Goal: Transaction & Acquisition: Download file/media

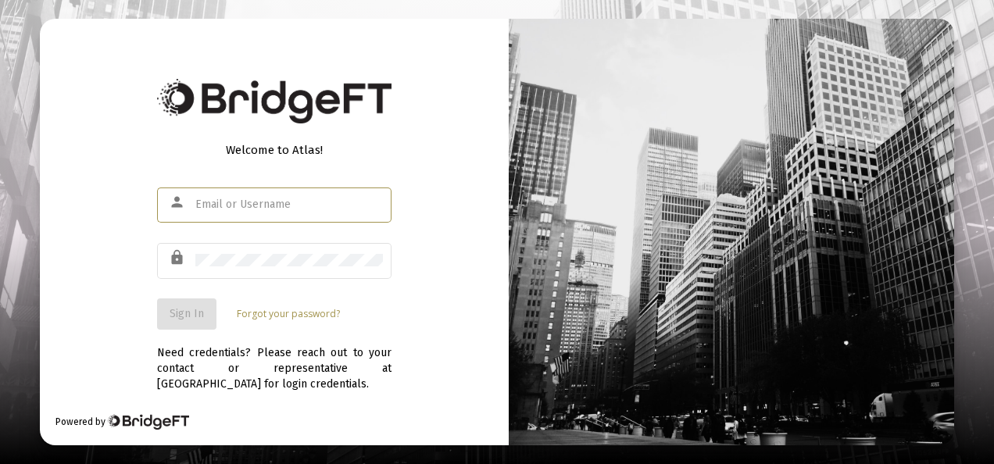
drag, startPoint x: 0, startPoint y: 0, endPoint x: 280, endPoint y: 203, distance: 346.3
click at [280, 203] on input "text" at bounding box center [289, 204] width 188 height 13
type input "[EMAIL_ADDRESS][DOMAIN_NAME]"
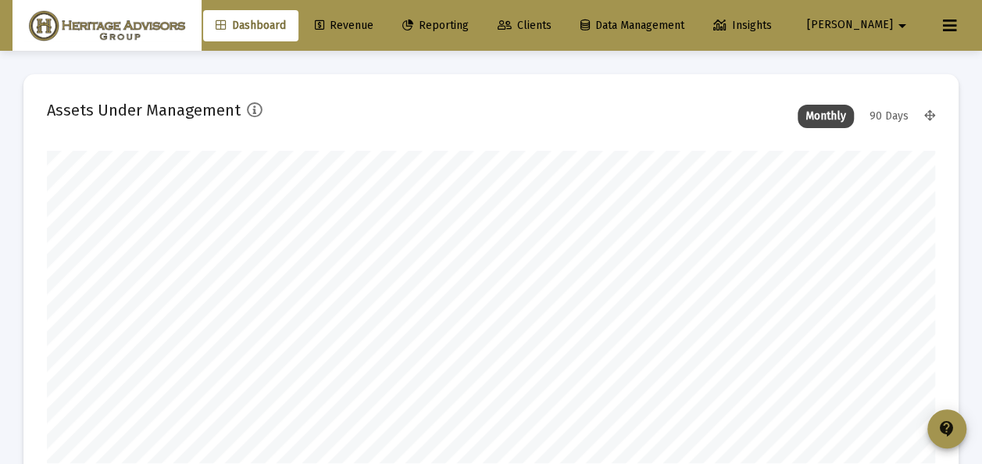
scroll to position [313, 476]
type input "[DATE]"
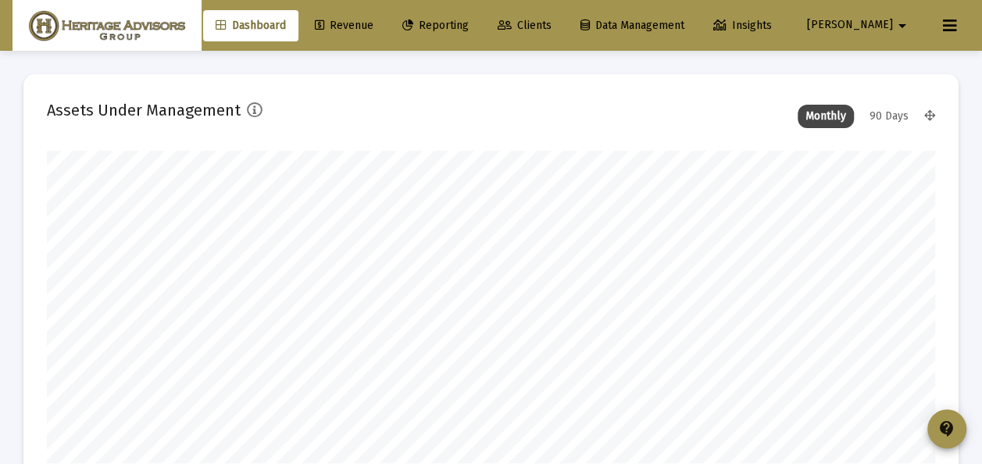
drag, startPoint x: 572, startPoint y: 23, endPoint x: 563, endPoint y: 24, distance: 9.4
click at [552, 23] on span "Clients" at bounding box center [525, 25] width 54 height 13
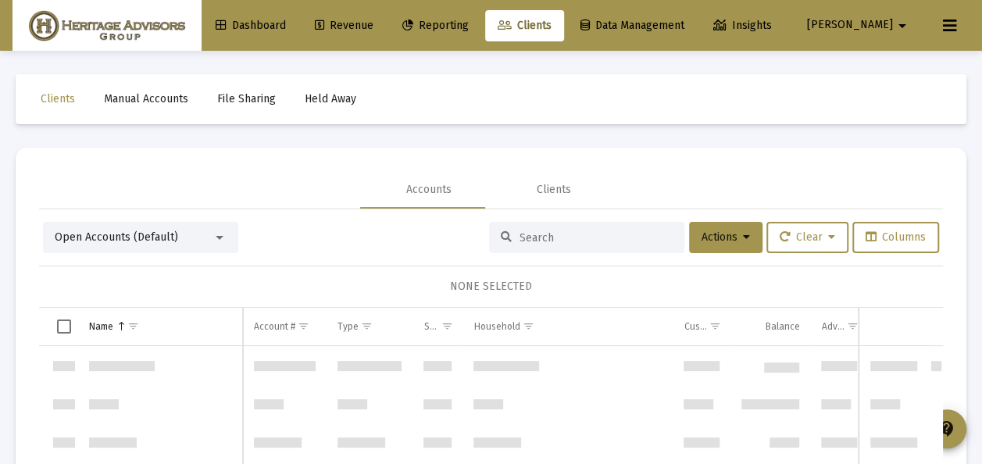
scroll to position [6750, 0]
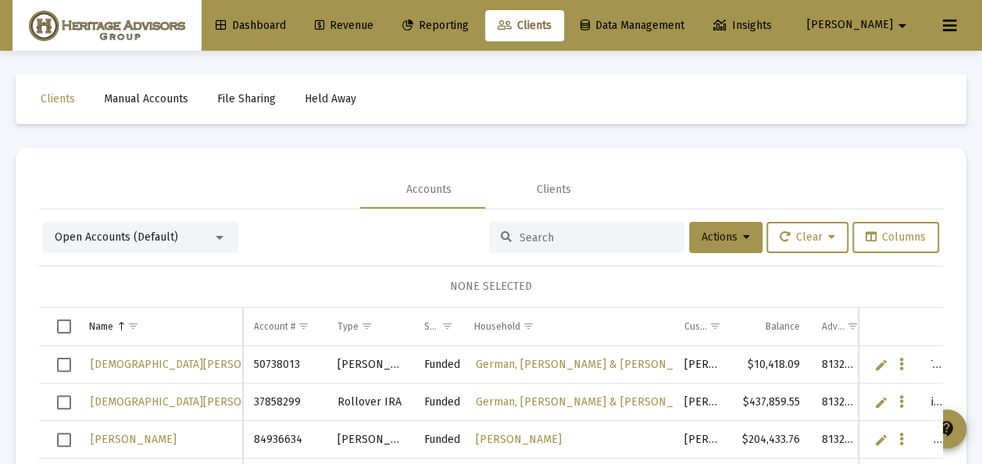
click at [221, 234] on div at bounding box center [220, 237] width 14 height 13
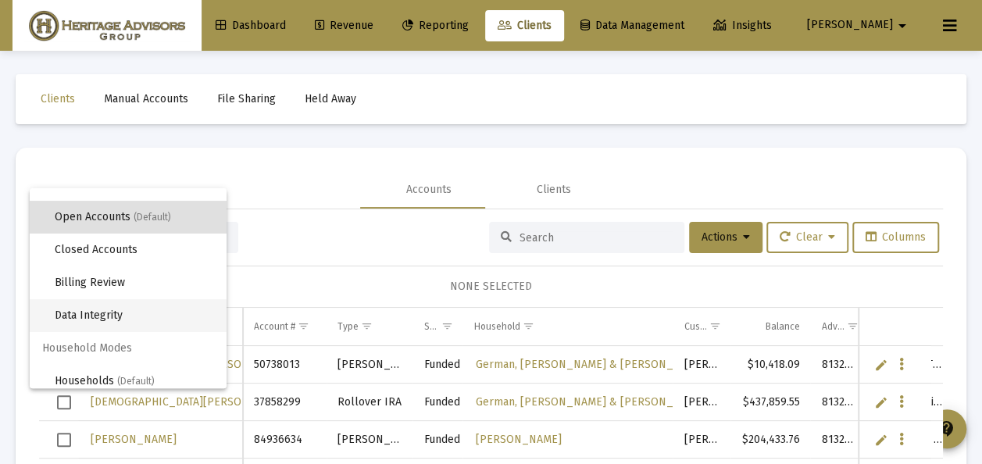
scroll to position [30, 0]
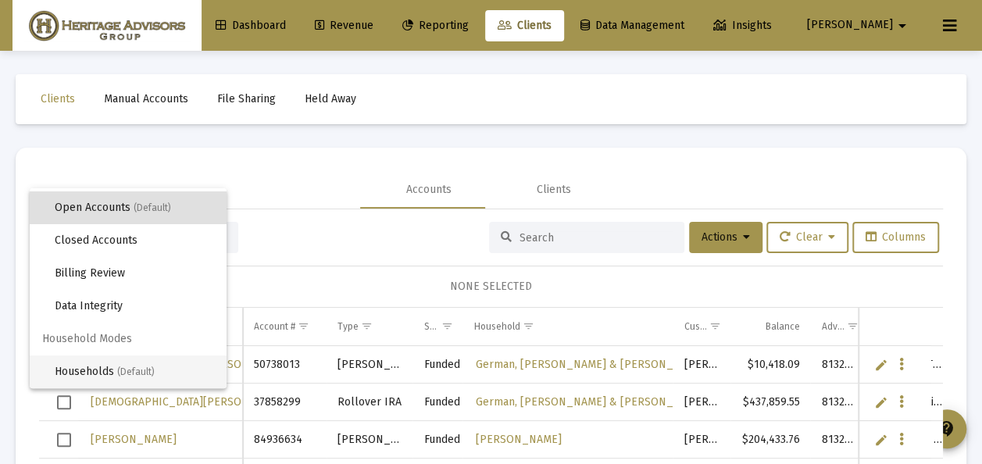
click at [130, 367] on span "(Default)" at bounding box center [136, 371] width 38 height 11
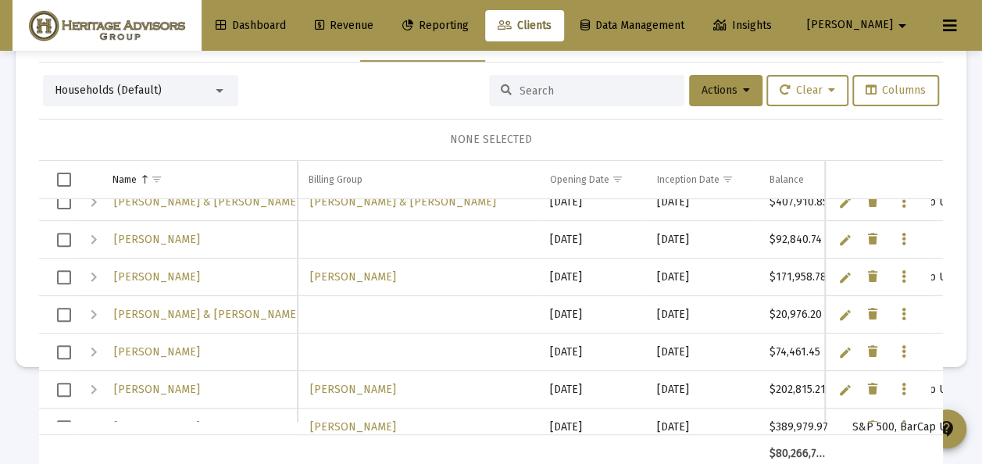
scroll to position [2886, 0]
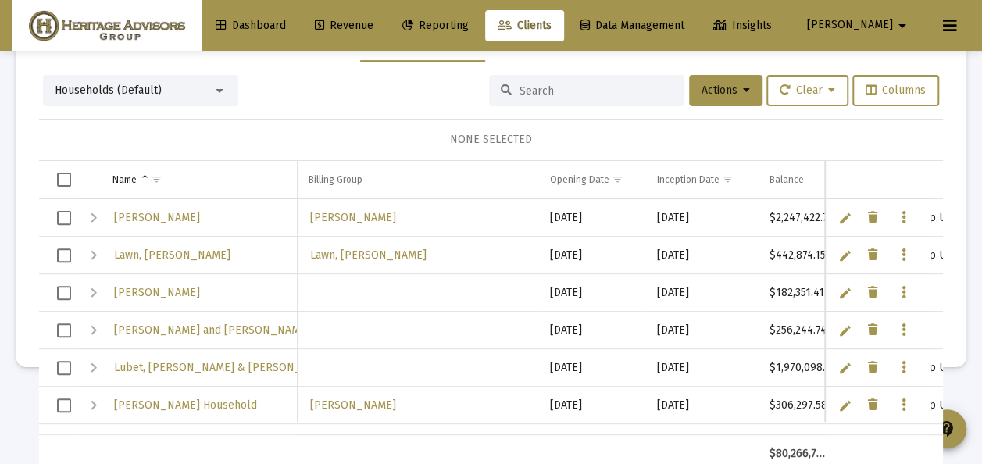
click at [66, 212] on span "Select row" at bounding box center [64, 218] width 14 height 14
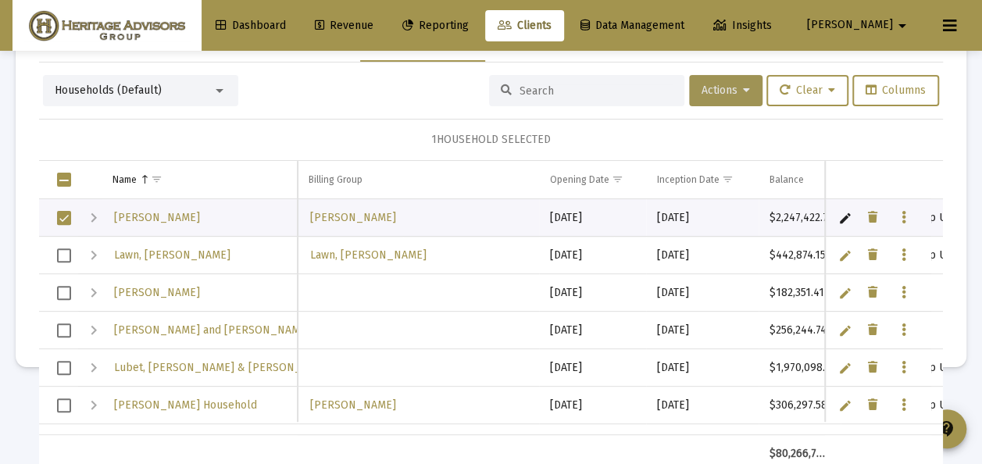
click at [743, 89] on icon at bounding box center [746, 90] width 7 height 11
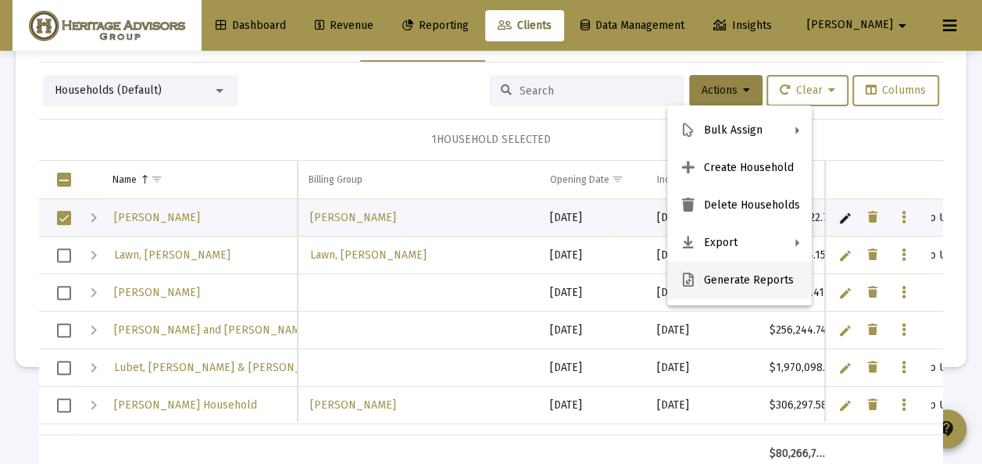
click at [723, 276] on button "Generate Reports" at bounding box center [739, 281] width 145 height 38
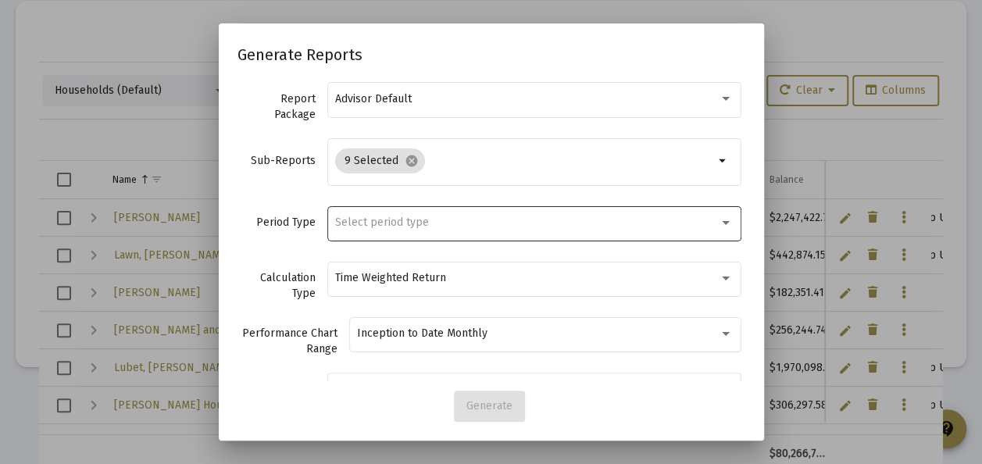
click at [355, 220] on span "Select period type" at bounding box center [382, 222] width 94 height 13
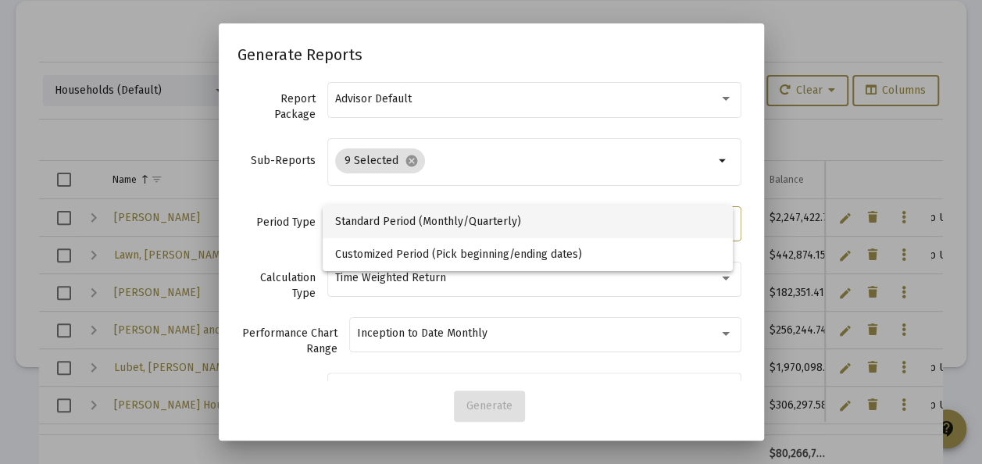
click at [355, 220] on span "Standard Period (Monthly/Quarterly)" at bounding box center [528, 221] width 386 height 33
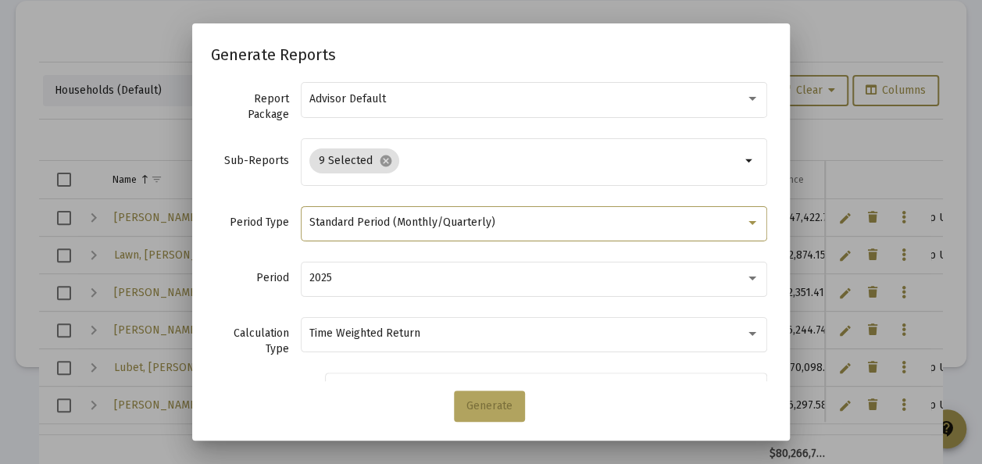
click at [497, 406] on span "Generate" at bounding box center [489, 405] width 46 height 13
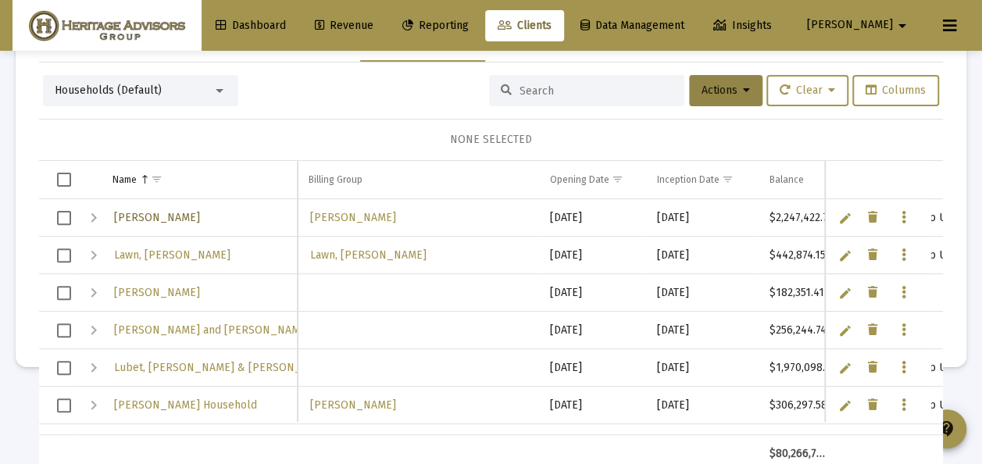
click at [163, 216] on span "[PERSON_NAME]" at bounding box center [157, 217] width 86 height 13
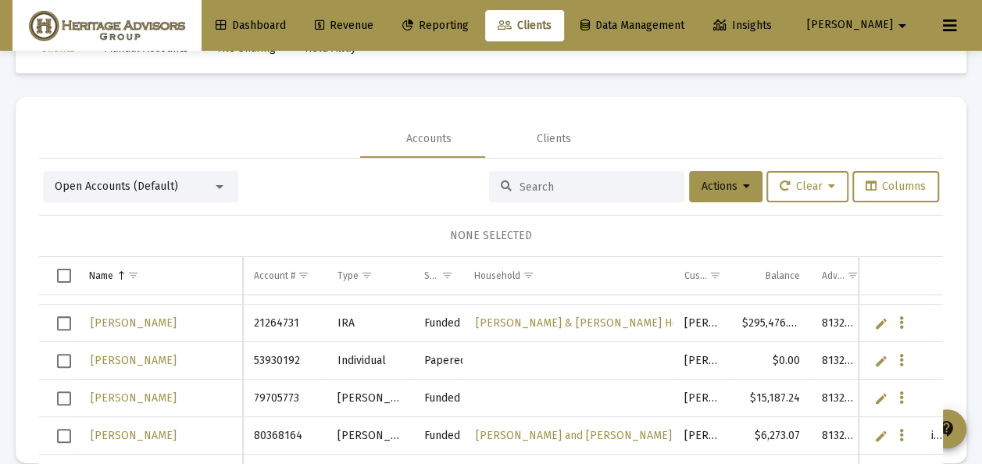
click at [223, 186] on div at bounding box center [220, 186] width 14 height 13
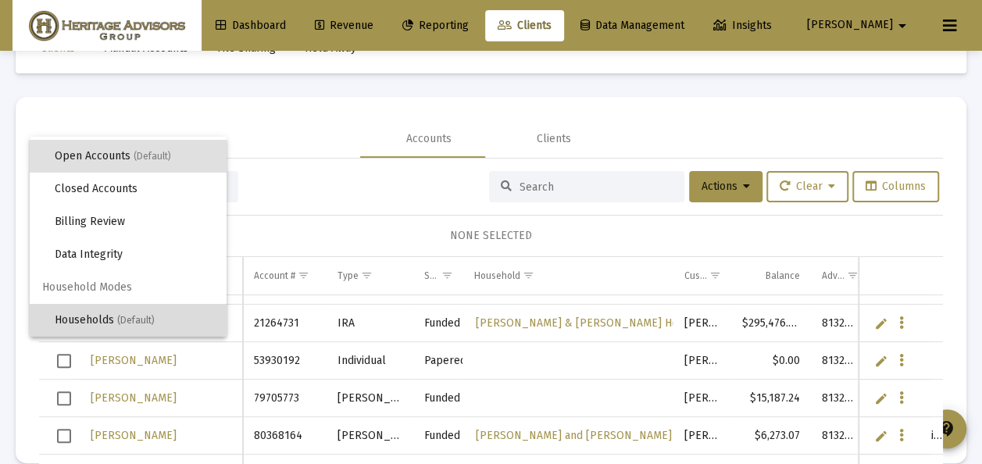
click at [141, 316] on span "(Default)" at bounding box center [136, 320] width 38 height 11
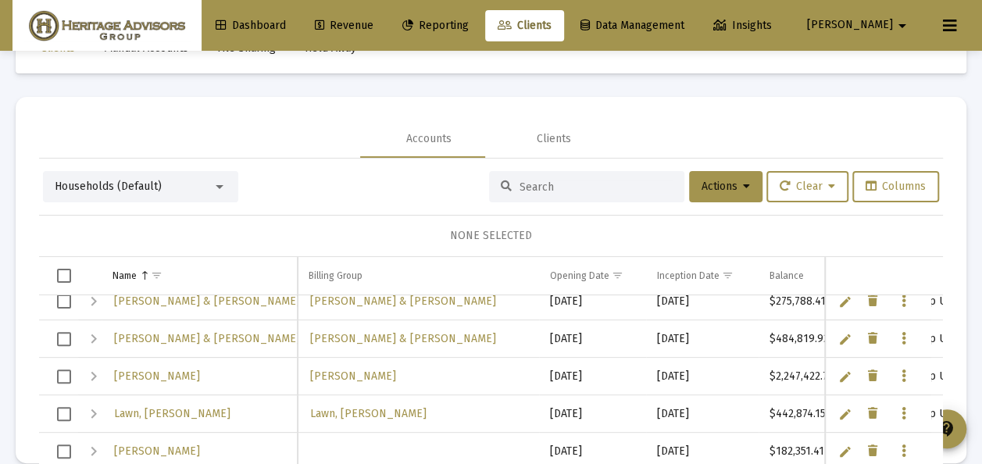
click at [63, 373] on span "Select row" at bounding box center [64, 377] width 14 height 14
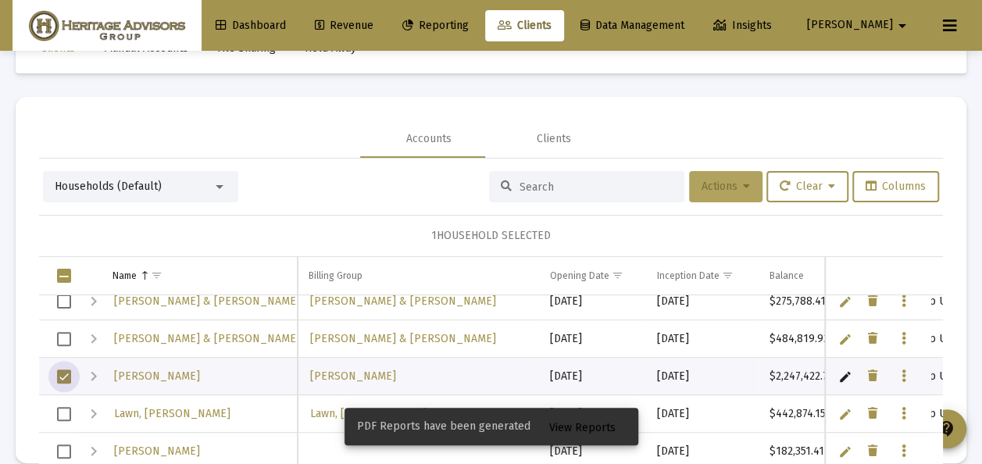
click at [709, 185] on span "Actions" at bounding box center [726, 186] width 48 height 13
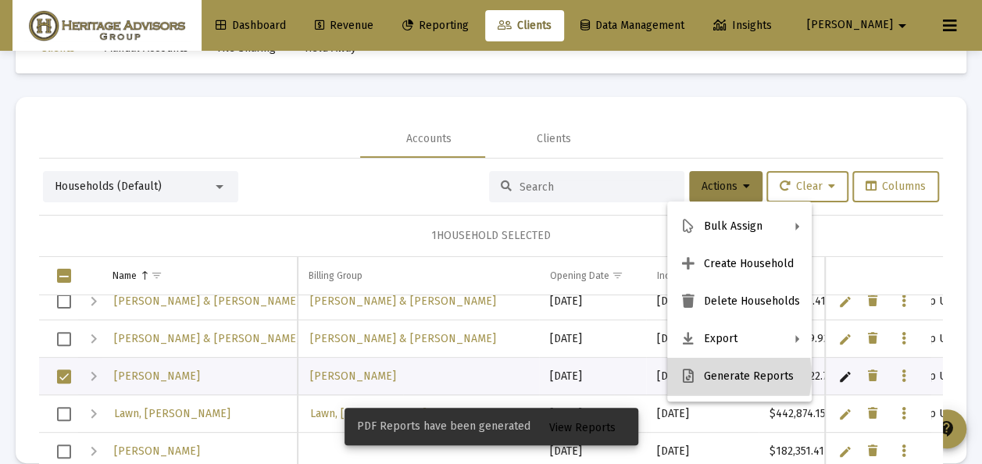
click at [725, 377] on button "Generate Reports" at bounding box center [739, 377] width 145 height 38
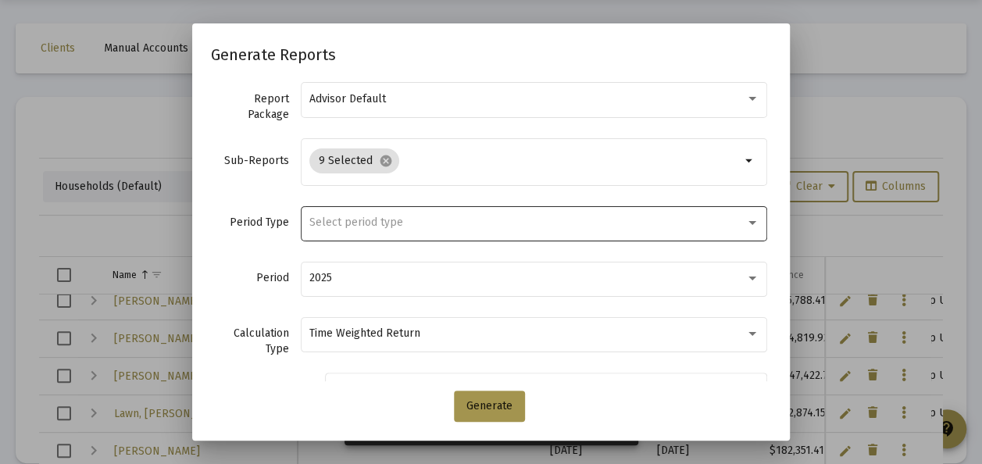
click at [377, 215] on div "Select period type" at bounding box center [534, 222] width 450 height 38
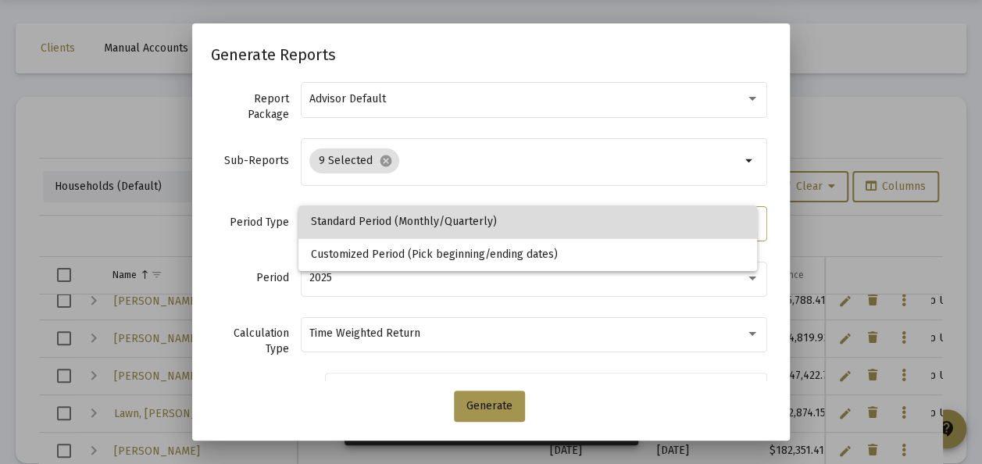
click at [377, 216] on span "Standard Period (Monthly/Quarterly)" at bounding box center [528, 221] width 434 height 33
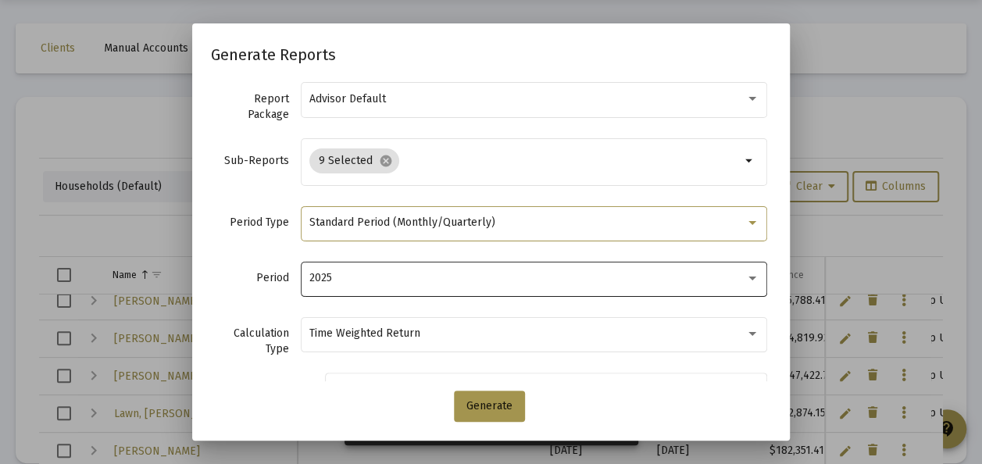
click at [373, 269] on div "2025" at bounding box center [534, 278] width 450 height 38
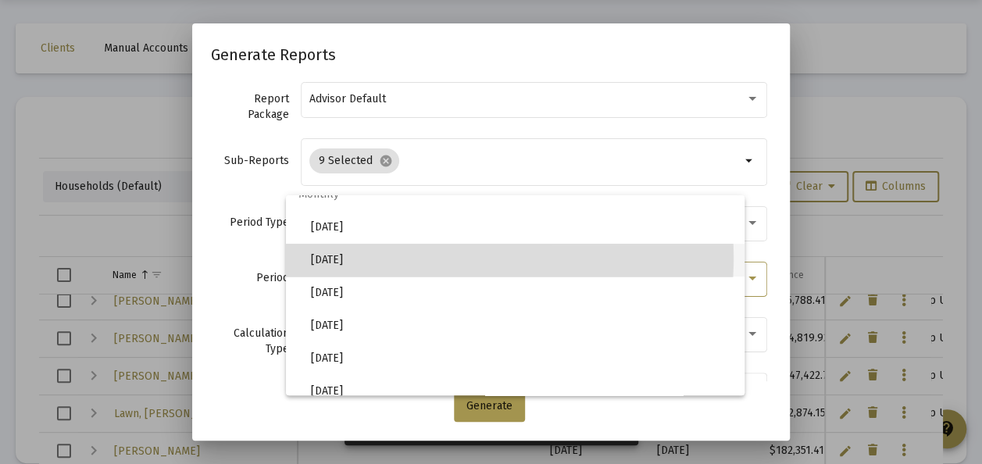
drag, startPoint x: 345, startPoint y: 256, endPoint x: 358, endPoint y: 255, distance: 13.4
click at [345, 256] on span "[DATE]" at bounding box center [521, 260] width 421 height 33
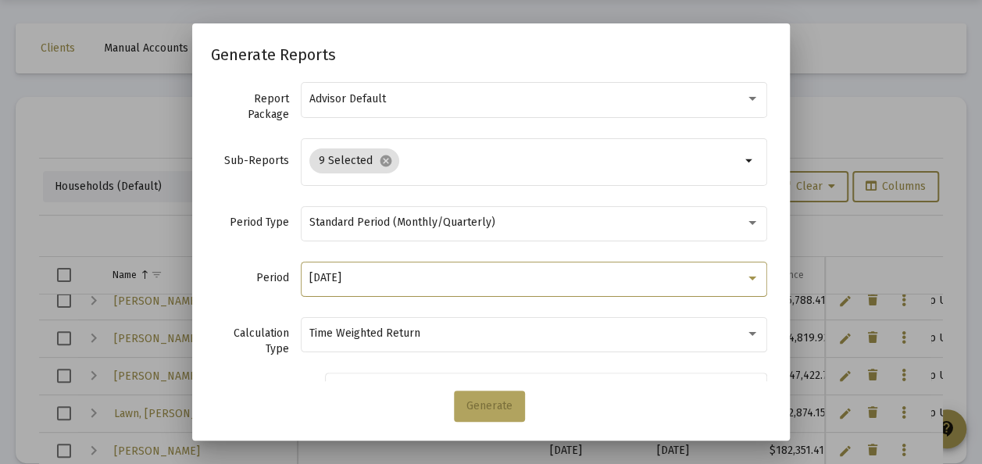
click at [482, 399] on button "Generate" at bounding box center [489, 406] width 71 height 31
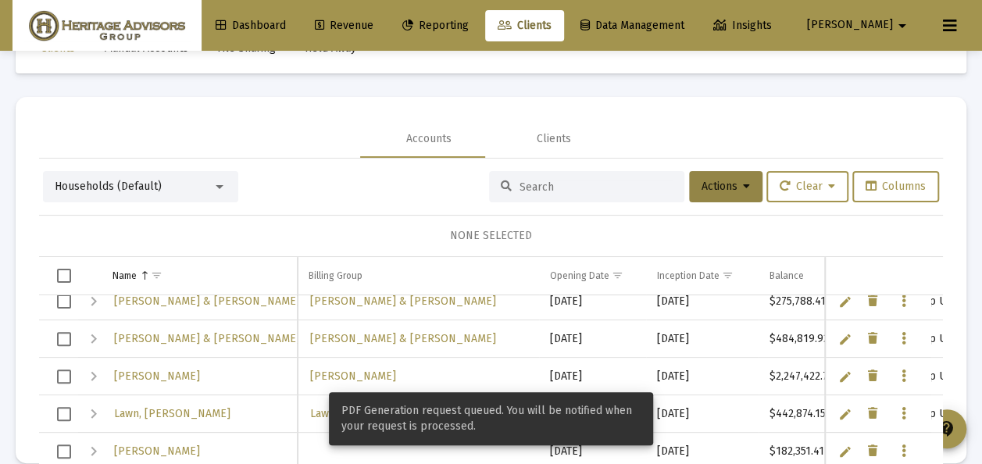
click at [63, 370] on span "Select row" at bounding box center [64, 377] width 14 height 14
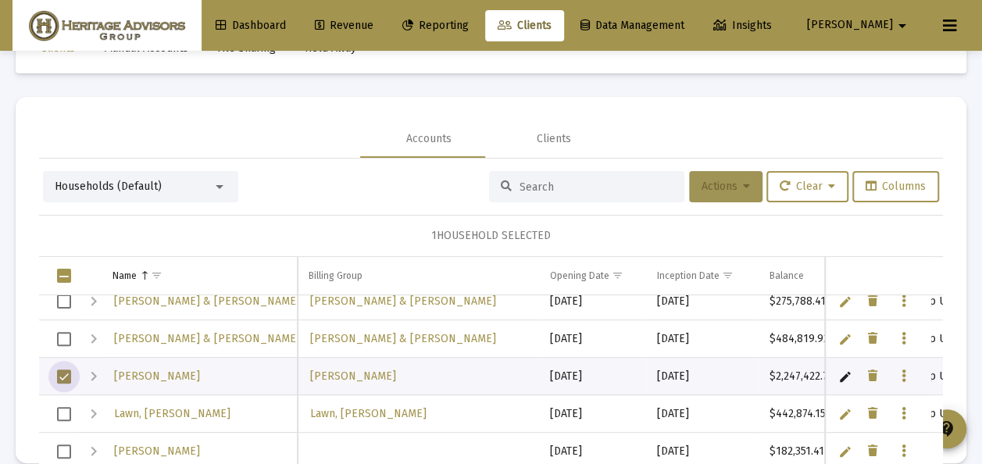
click at [702, 178] on button "Actions" at bounding box center [725, 186] width 73 height 31
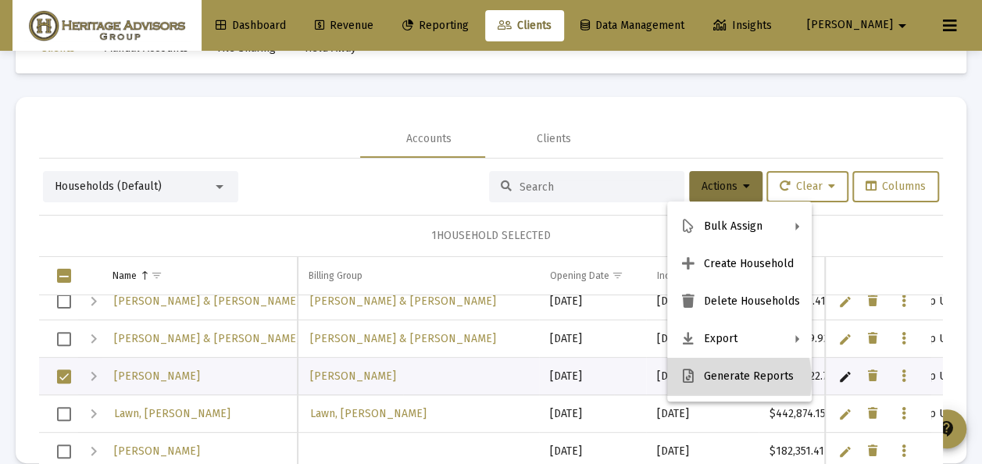
click at [719, 380] on button "Generate Reports" at bounding box center [739, 377] width 145 height 38
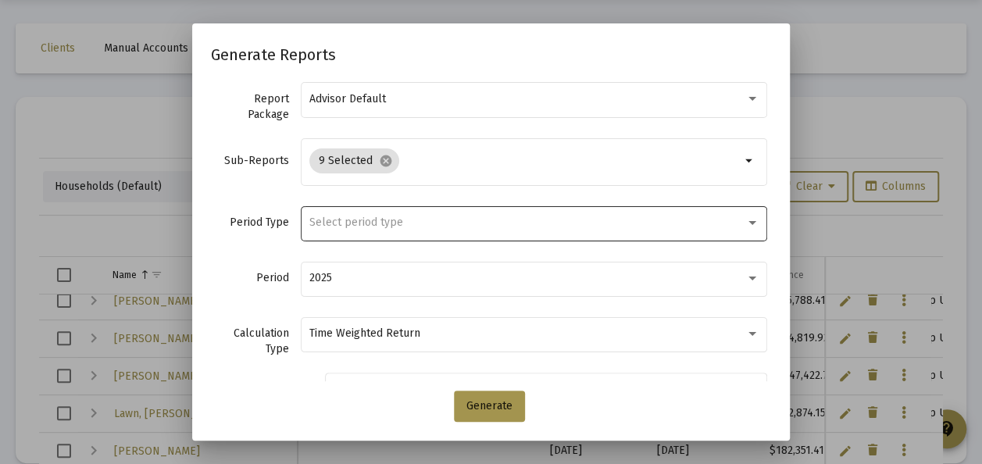
click at [375, 225] on span "Select period type" at bounding box center [356, 222] width 94 height 13
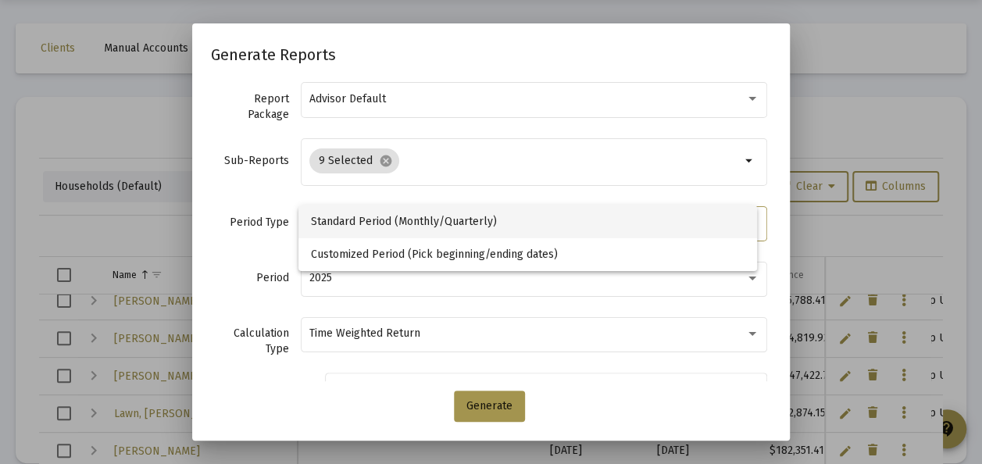
click at [376, 220] on span "Standard Period (Monthly/Quarterly)" at bounding box center [528, 221] width 434 height 33
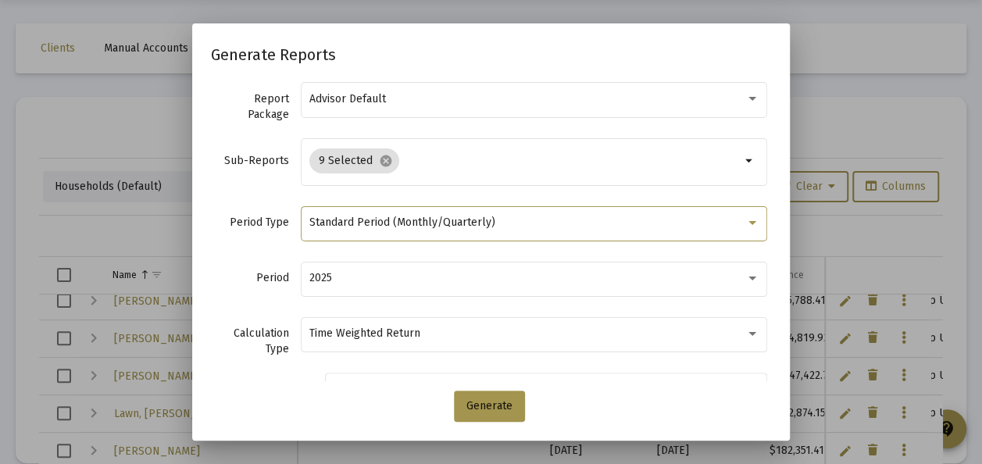
click at [384, 219] on span "Standard Period (Monthly/Quarterly)" at bounding box center [402, 222] width 186 height 13
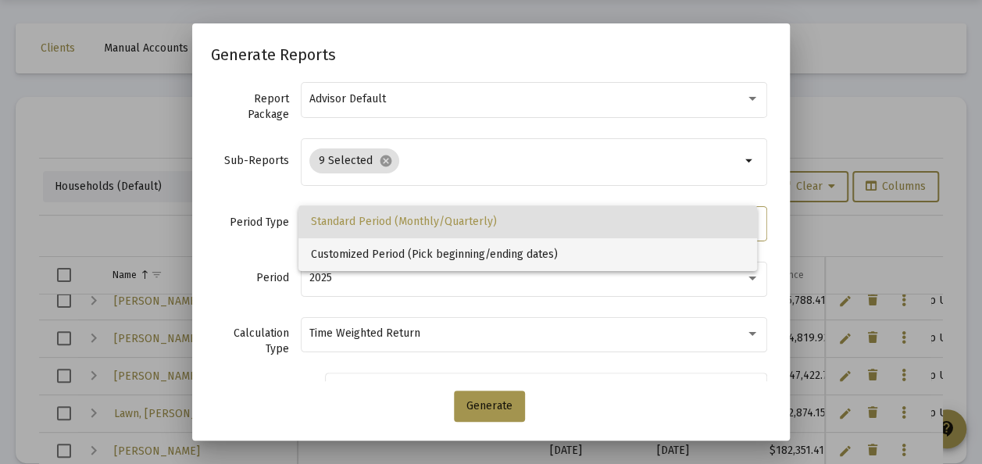
click at [388, 254] on span "Customized Period (Pick beginning/ending dates)" at bounding box center [528, 254] width 434 height 33
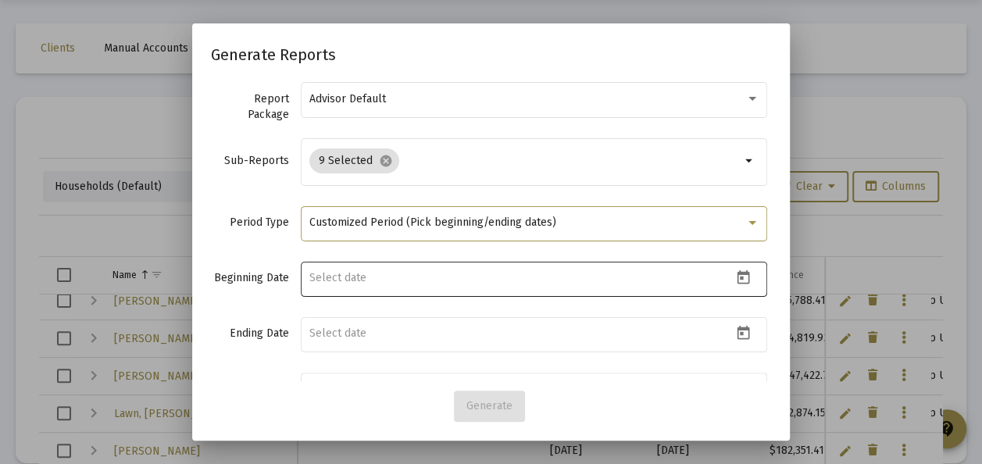
click at [738, 272] on icon "Open calendar" at bounding box center [744, 277] width 13 height 14
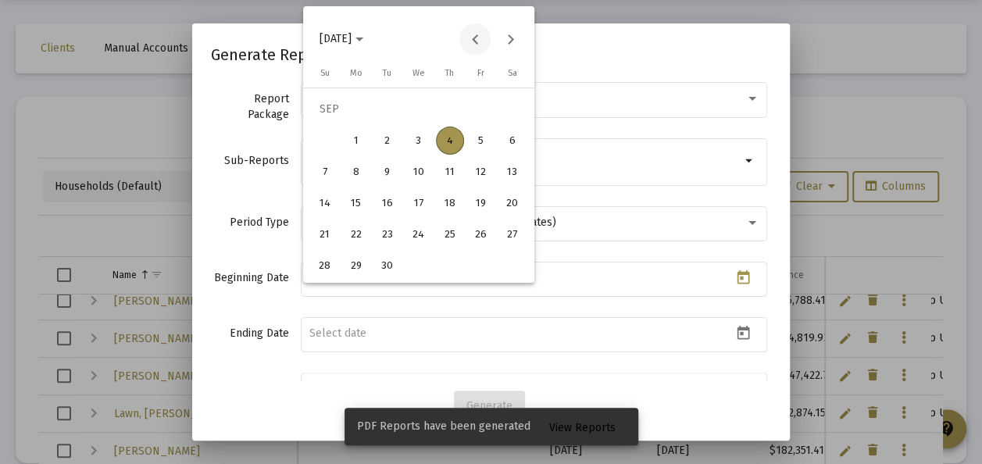
click at [477, 34] on button "Previous month" at bounding box center [474, 38] width 31 height 31
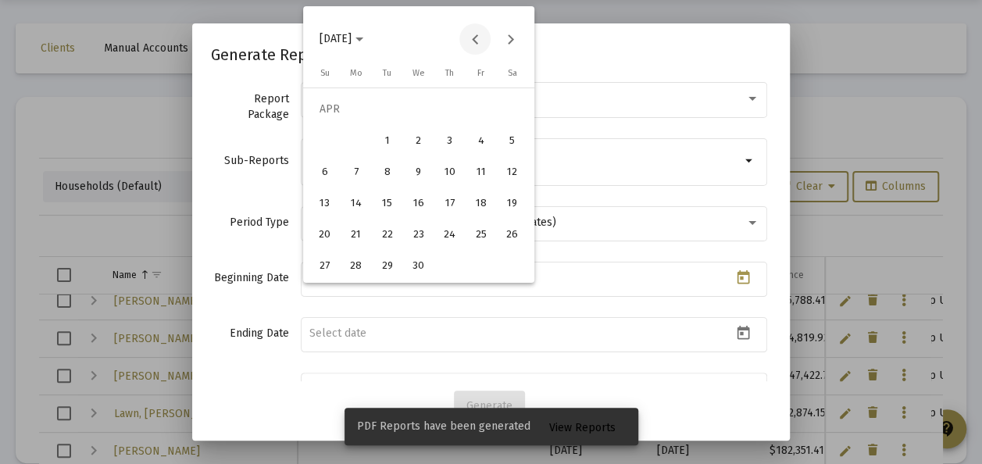
click at [477, 34] on button "Previous month" at bounding box center [474, 38] width 31 height 31
click at [422, 109] on div "1" at bounding box center [419, 109] width 28 height 28
type input "[DATE]"
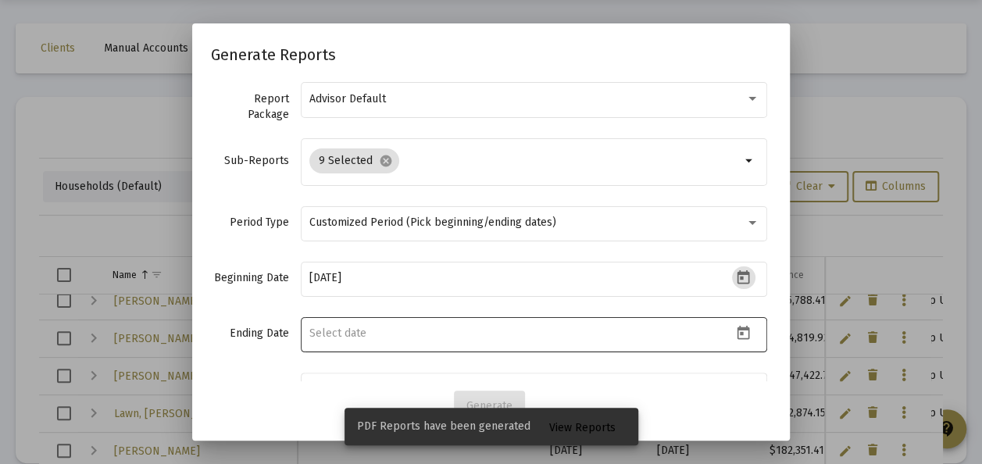
click at [735, 330] on icon "Open calendar" at bounding box center [743, 333] width 16 height 16
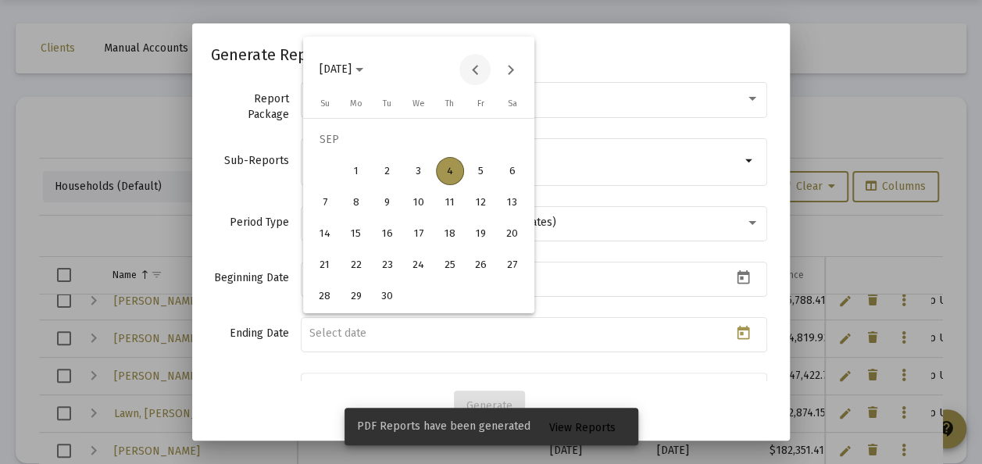
click at [476, 70] on button "Previous month" at bounding box center [474, 69] width 31 height 31
click at [323, 296] on div "31" at bounding box center [325, 296] width 28 height 28
type input "[DATE]"
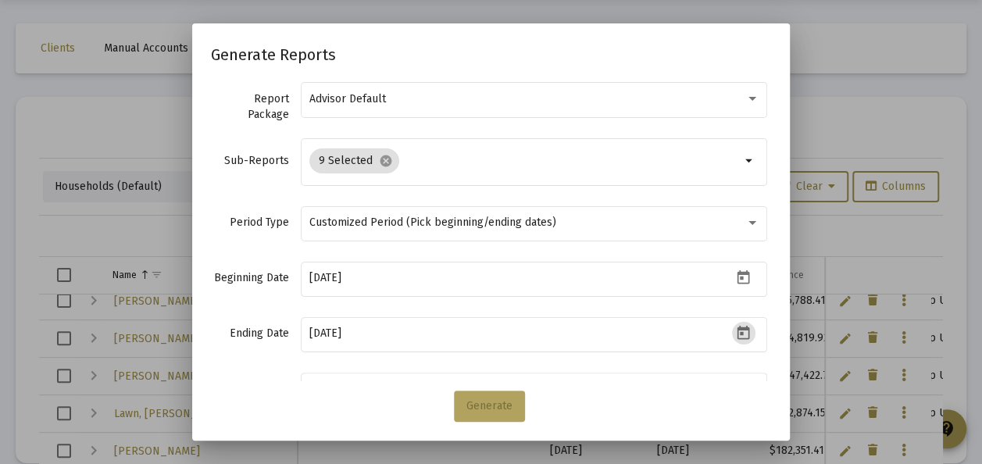
click at [491, 408] on span "Generate" at bounding box center [489, 405] width 46 height 13
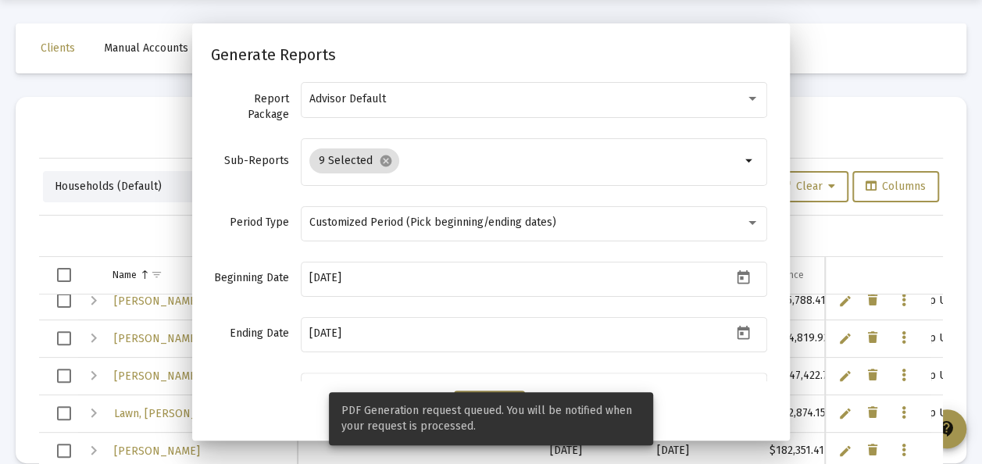
scroll to position [51, 0]
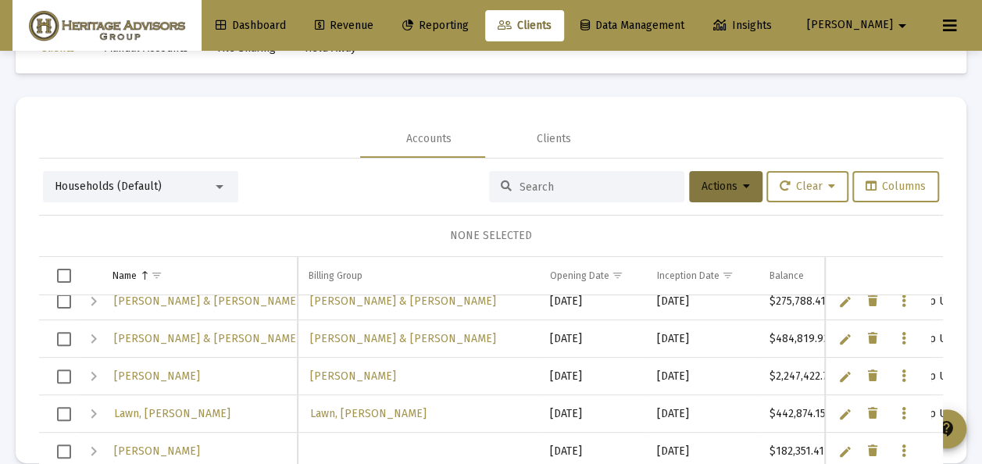
click at [469, 28] on span "Reporting" at bounding box center [435, 25] width 66 height 13
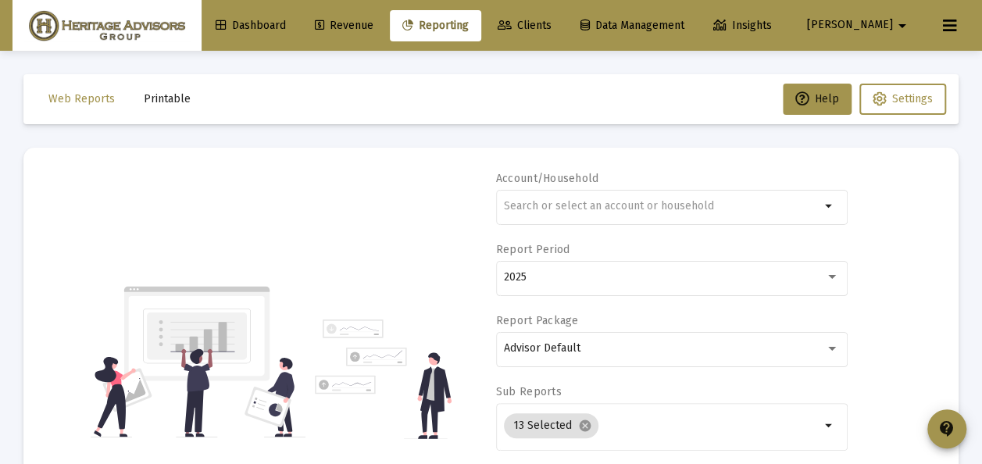
click at [166, 100] on span "Printable" at bounding box center [167, 98] width 47 height 13
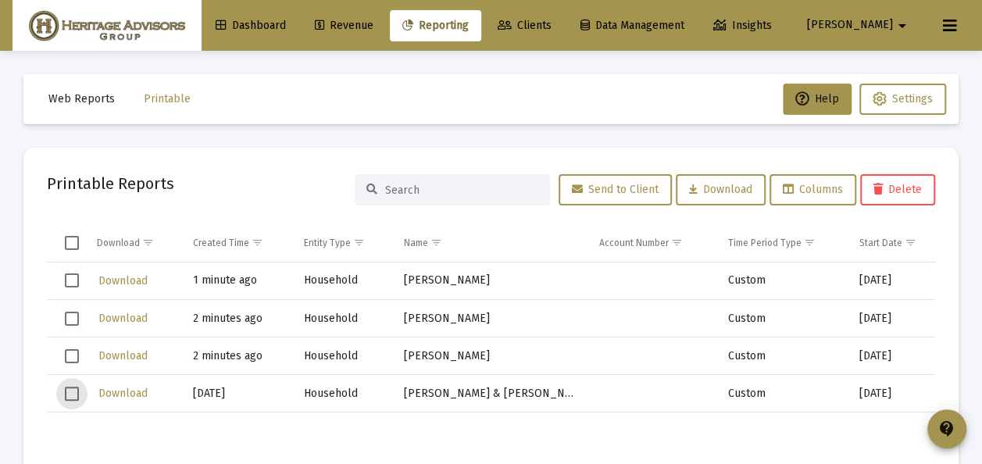
click at [70, 387] on span "Select row" at bounding box center [72, 394] width 14 height 14
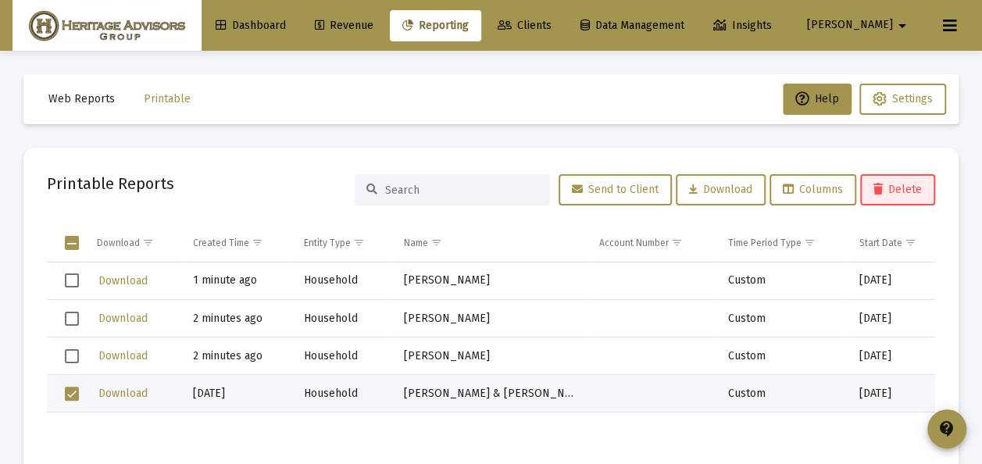
click at [888, 189] on span "Delete" at bounding box center [897, 189] width 48 height 13
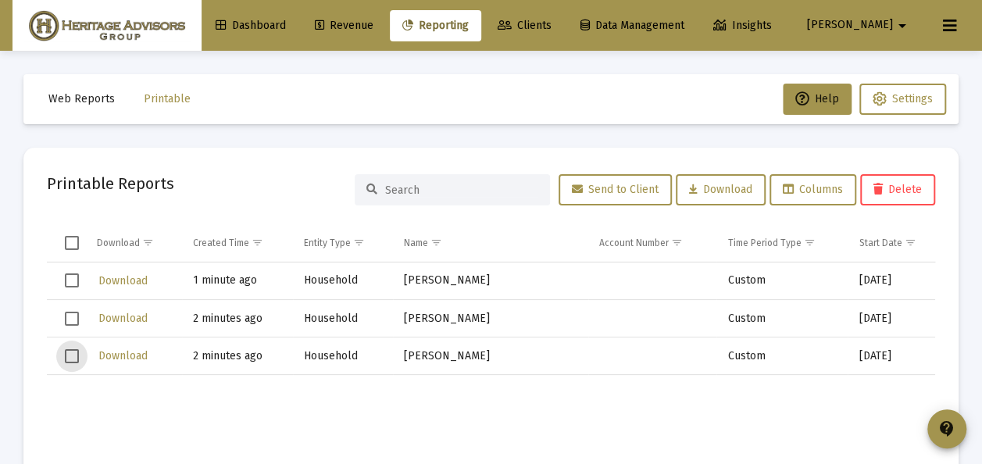
click at [68, 356] on span "Select row" at bounding box center [72, 356] width 14 height 14
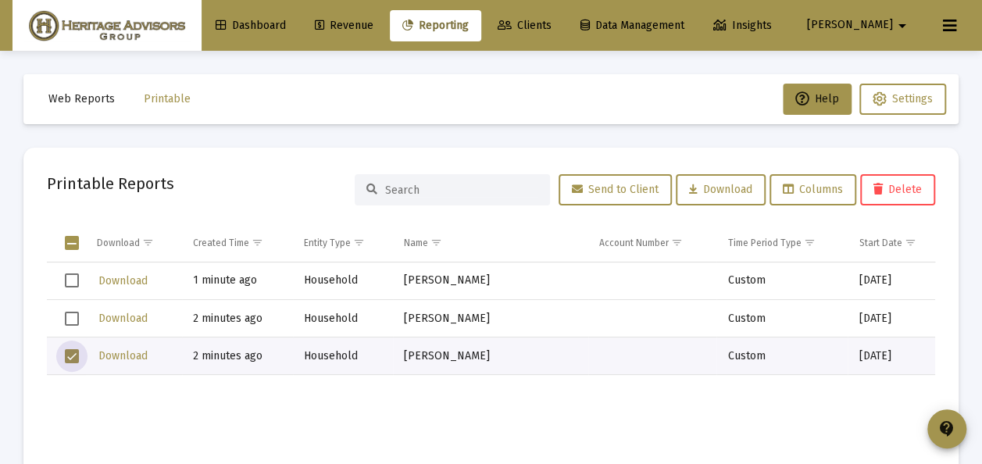
click at [894, 189] on span "Delete" at bounding box center [897, 189] width 48 height 13
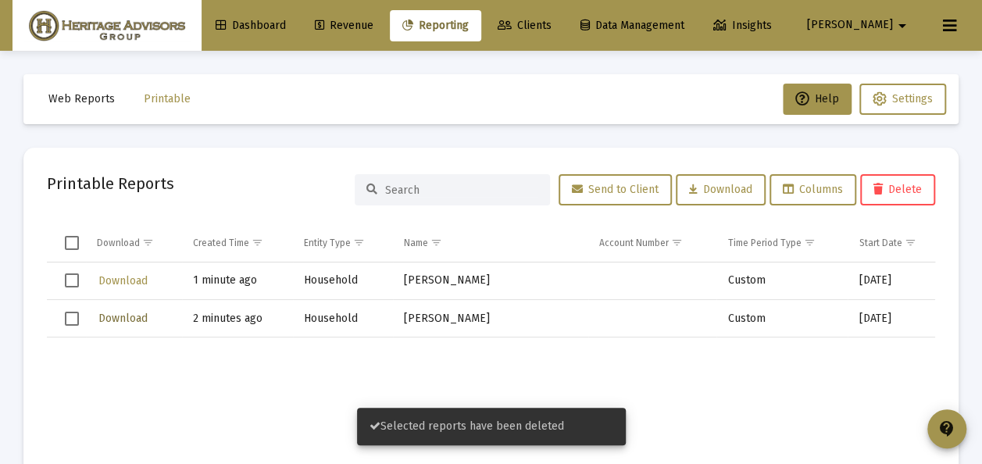
click at [125, 315] on span "Download" at bounding box center [122, 318] width 49 height 13
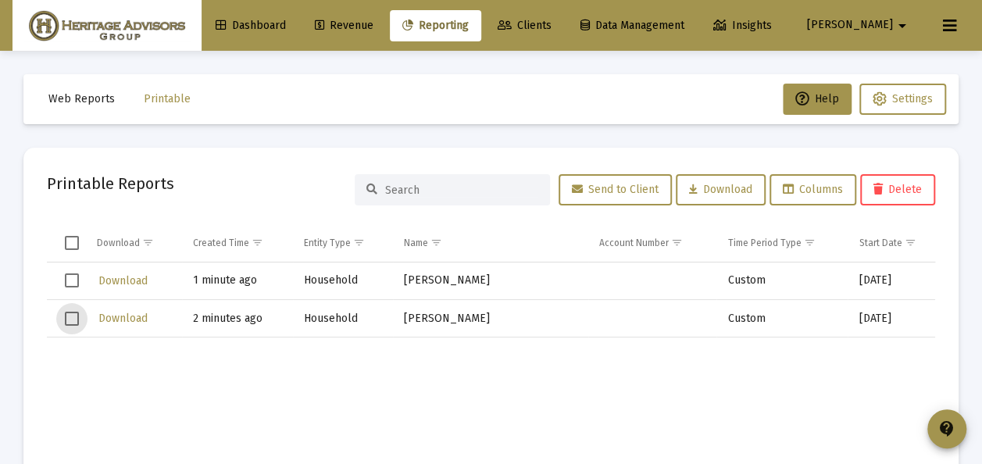
click at [70, 319] on span "Select row" at bounding box center [72, 319] width 14 height 14
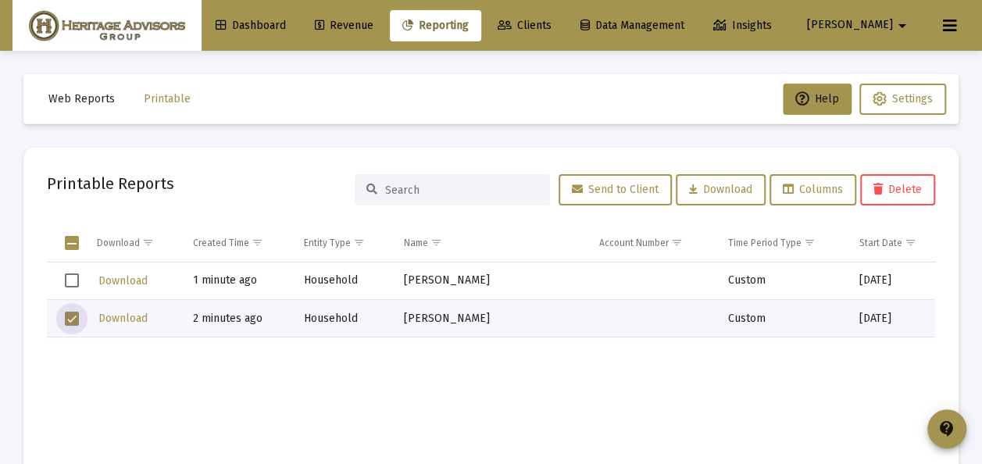
click at [901, 185] on span "Delete" at bounding box center [897, 189] width 48 height 13
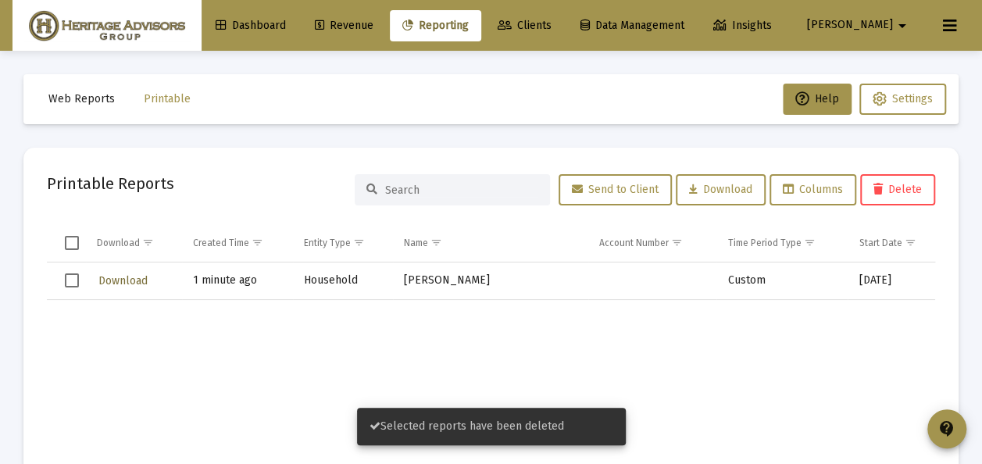
click at [121, 283] on span "Download" at bounding box center [122, 280] width 49 height 13
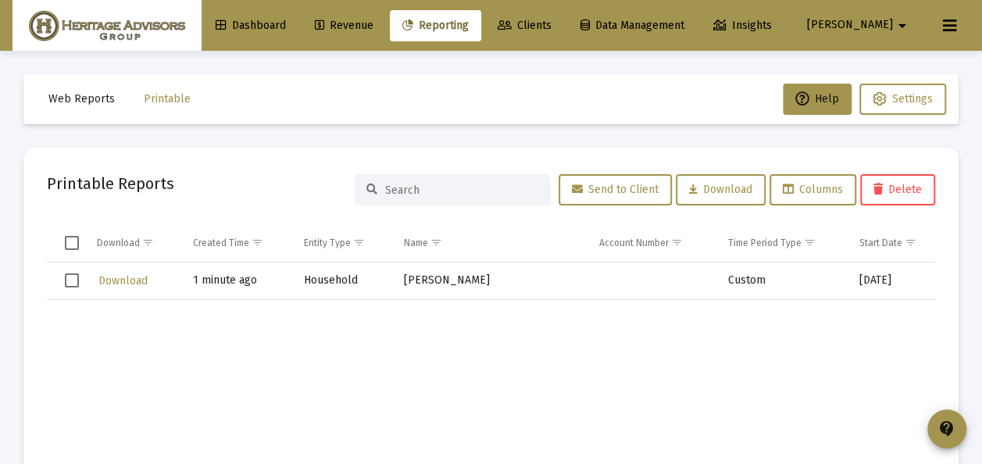
click at [71, 280] on span "Select row" at bounding box center [72, 280] width 14 height 14
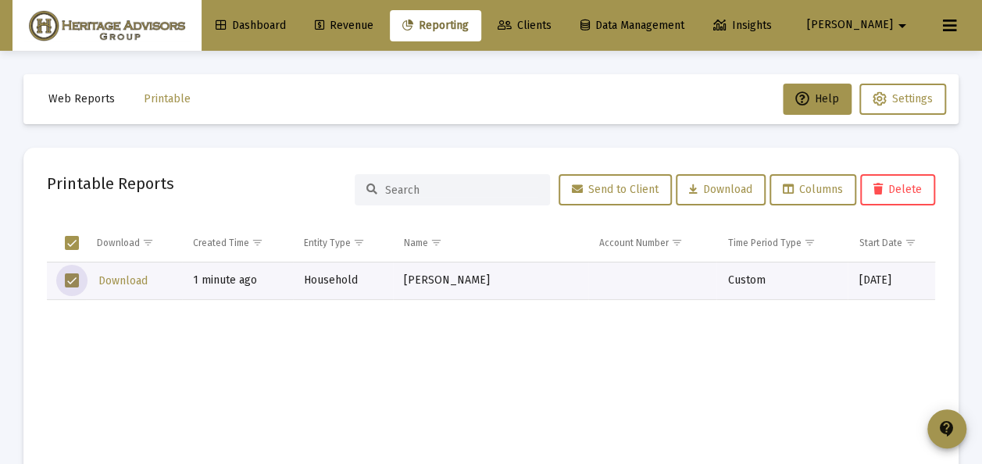
drag, startPoint x: 889, startPoint y: 188, endPoint x: 769, endPoint y: 135, distance: 131.2
click at [889, 188] on span "Delete" at bounding box center [897, 189] width 48 height 13
